Goal: Information Seeking & Learning: Learn about a topic

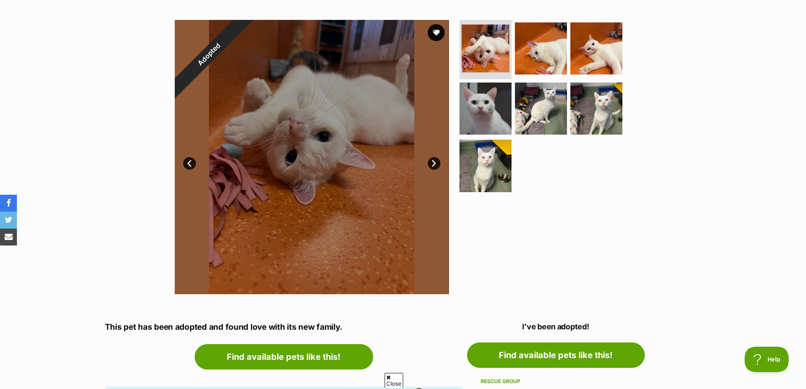
scroll to position [127, 0]
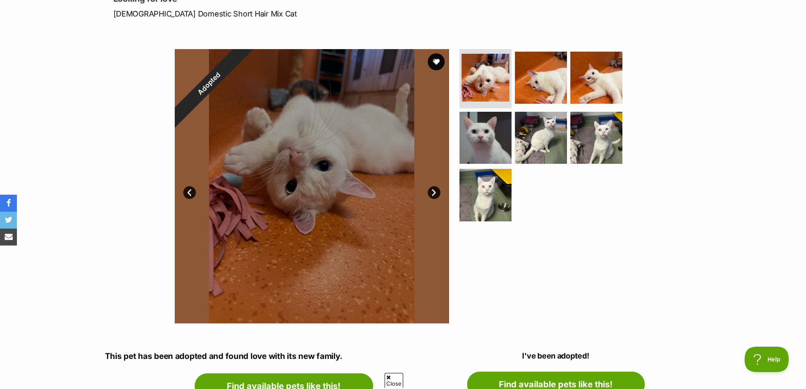
click at [435, 193] on link "Next" at bounding box center [434, 192] width 13 height 13
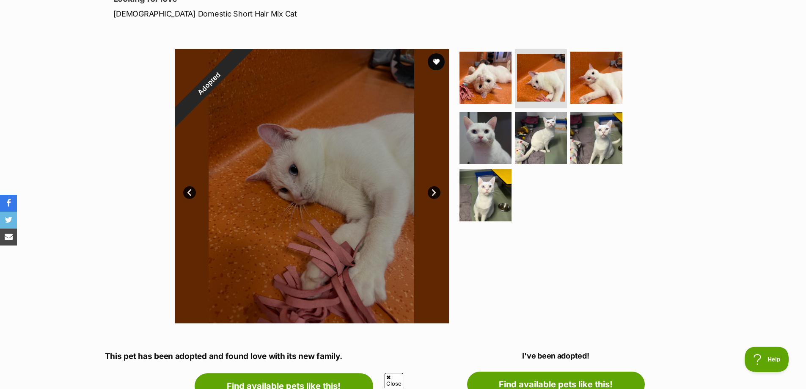
click at [435, 193] on link "Next" at bounding box center [434, 192] width 13 height 13
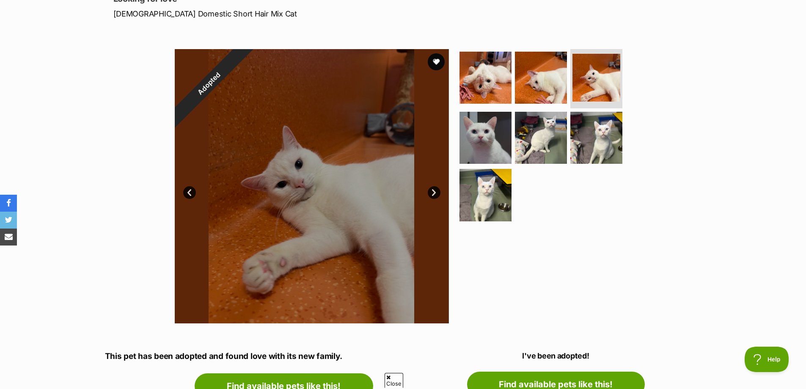
click at [435, 193] on link "Next" at bounding box center [434, 192] width 13 height 13
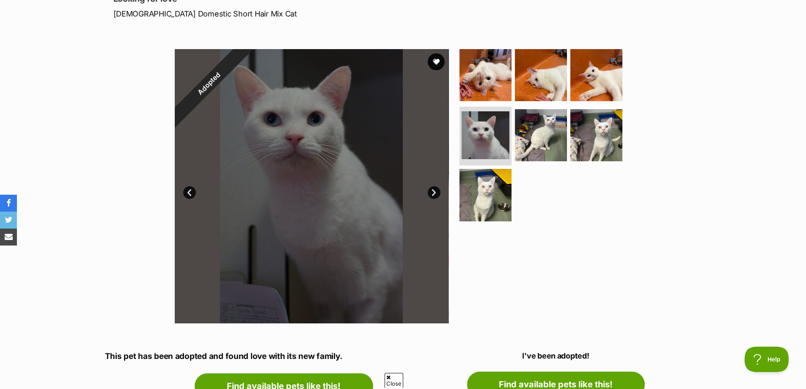
click at [435, 193] on link "Next" at bounding box center [434, 192] width 13 height 13
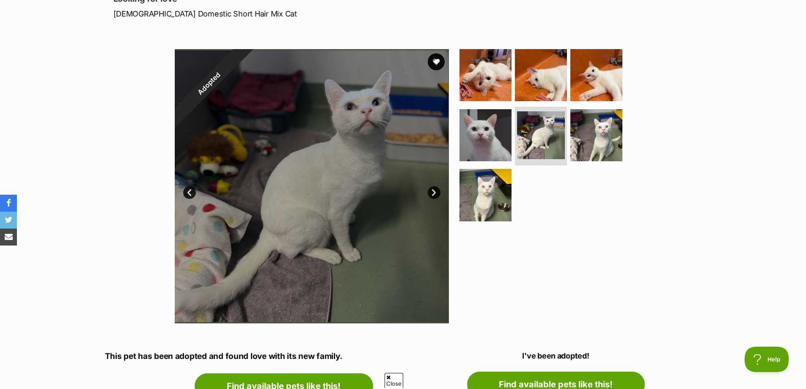
click at [435, 193] on link "Next" at bounding box center [434, 192] width 13 height 13
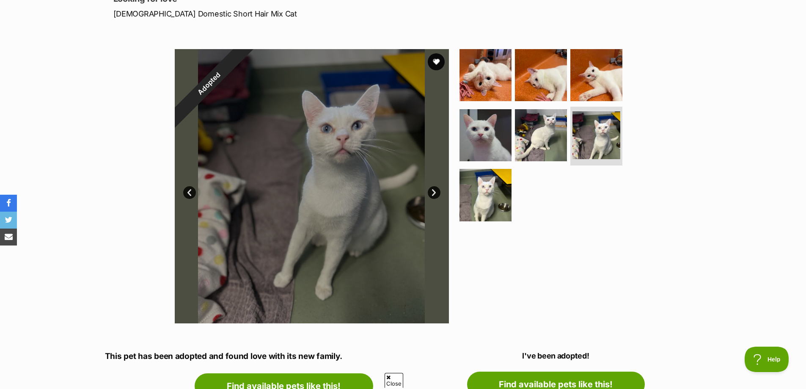
click at [435, 193] on link "Next" at bounding box center [434, 192] width 13 height 13
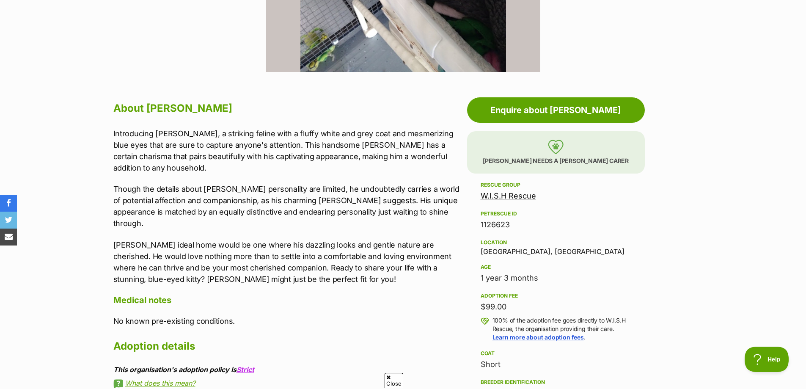
scroll to position [381, 0]
